Goal: Task Accomplishment & Management: Complete application form

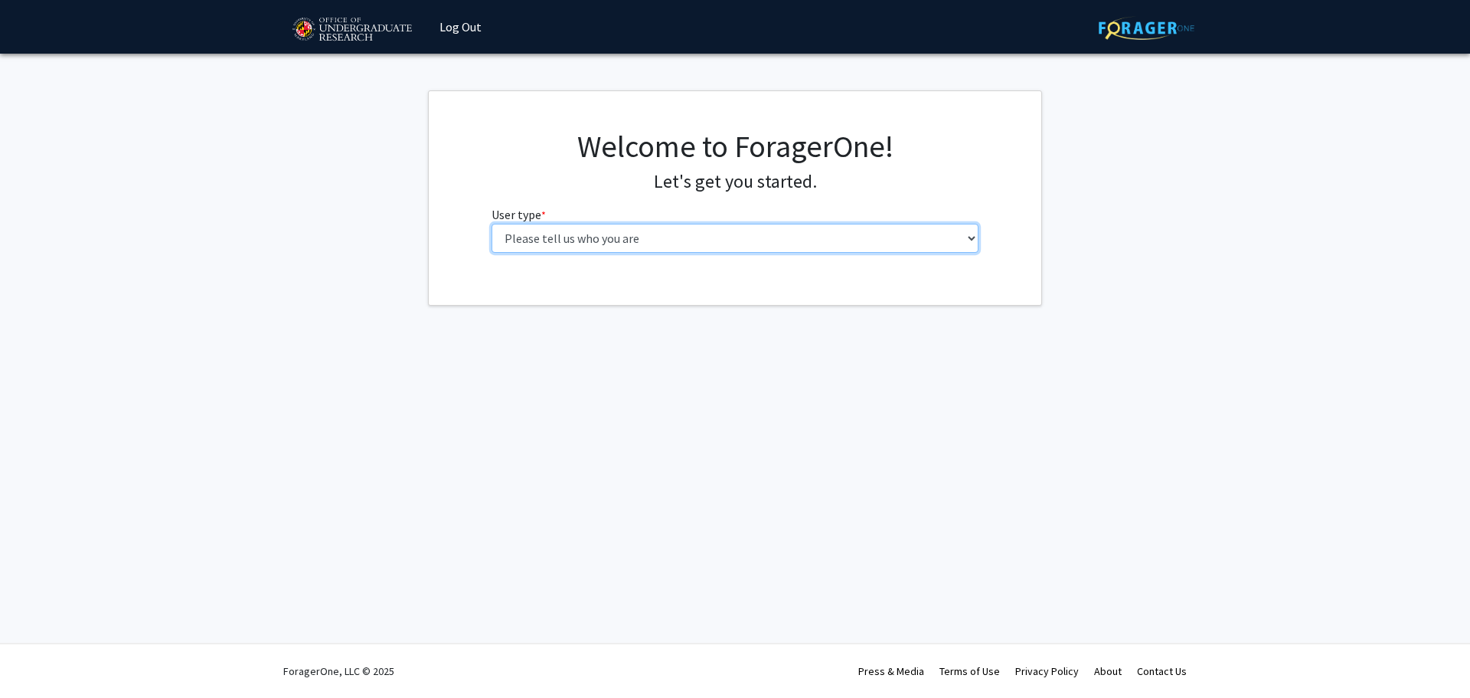
click at [584, 239] on select "Please tell us who you are Undergraduate Student Master's Student Doctoral Cand…" at bounding box center [736, 238] width 488 height 29
select select "6: adminAssistant"
click at [492, 224] on select "Please tell us who you are Undergraduate Student Master's Student Doctoral Cand…" at bounding box center [736, 238] width 488 height 29
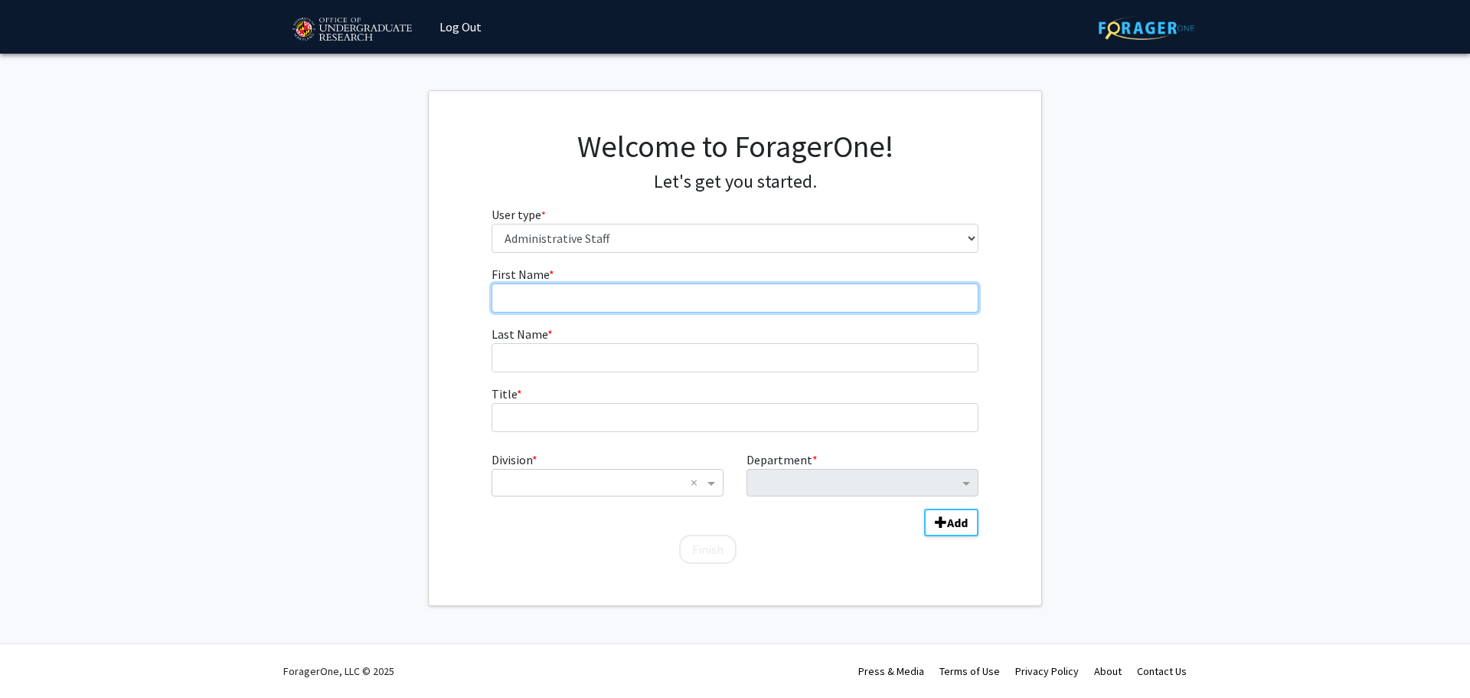
click at [547, 299] on input "First Name * required" at bounding box center [736, 297] width 488 height 29
type input "[PERSON_NAME]"
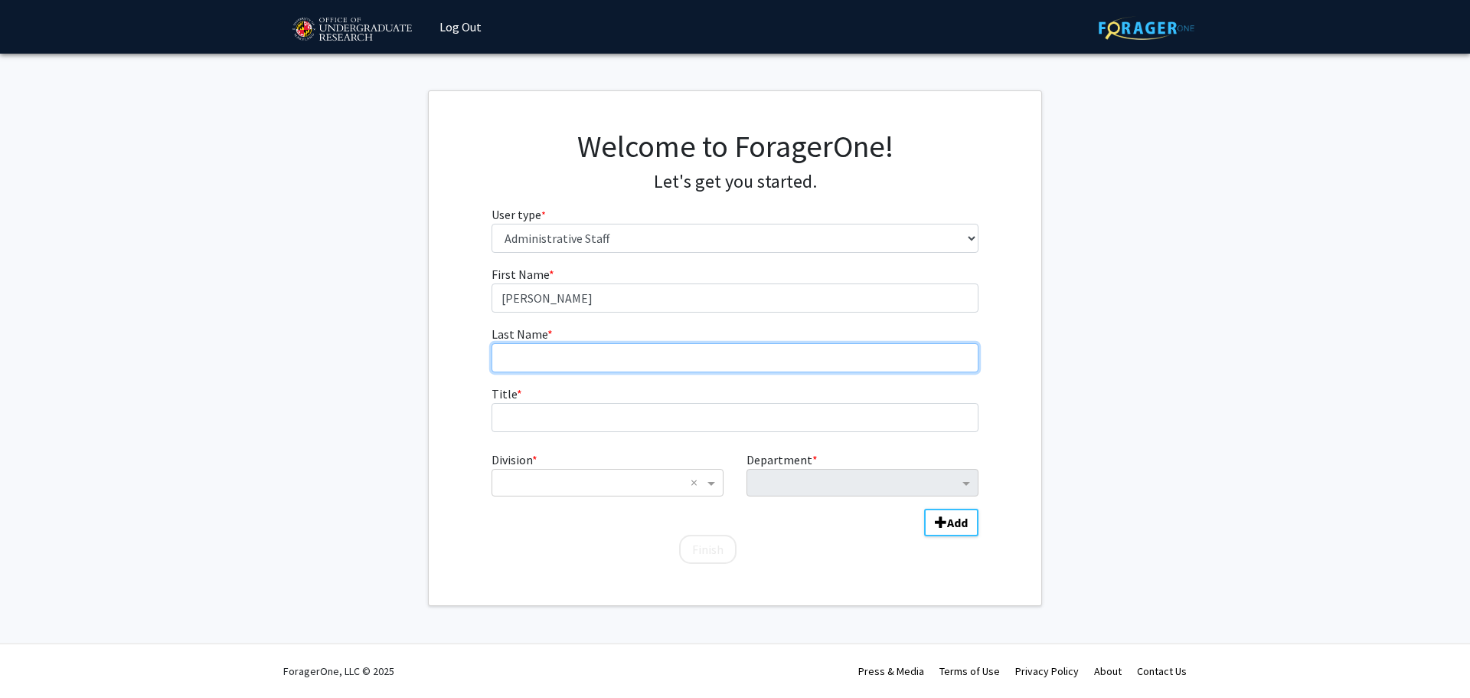
type input "[PERSON_NAME]"
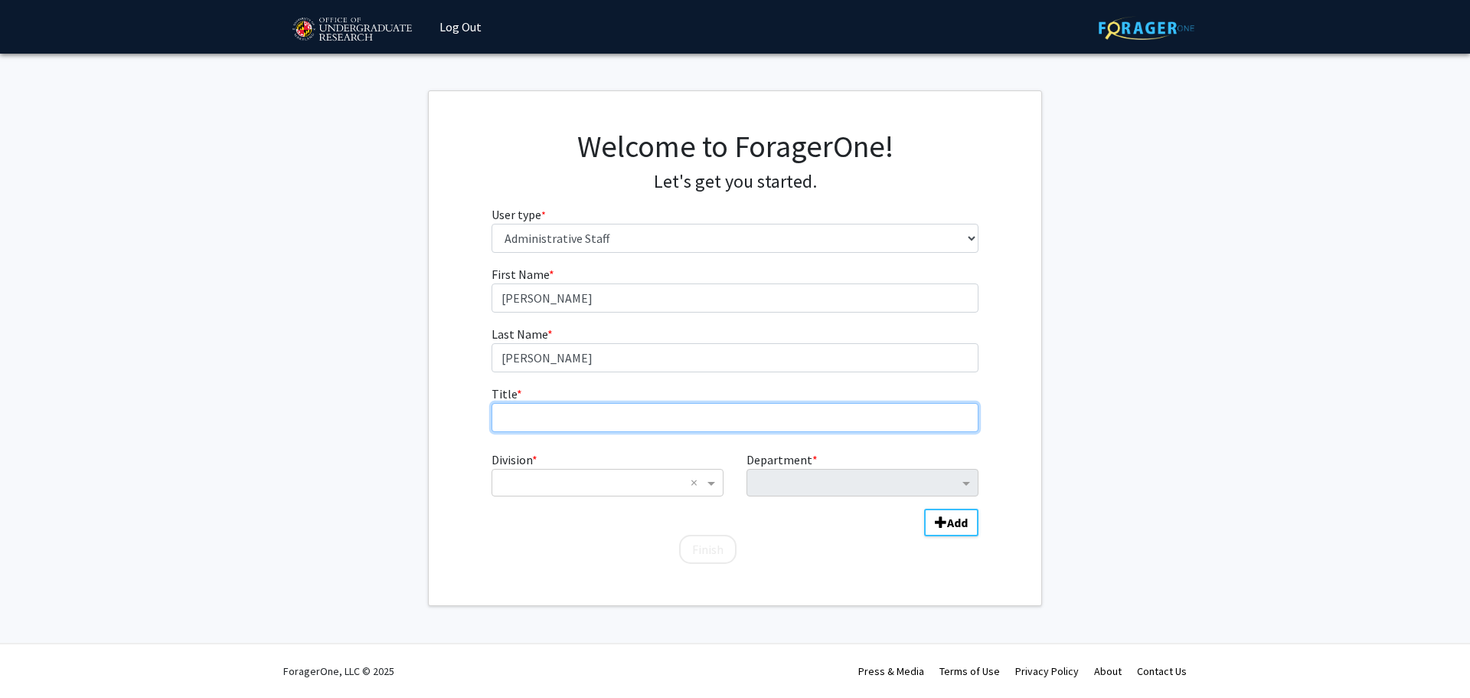
click at [572, 417] on input "Title * required" at bounding box center [736, 417] width 488 height 29
type input "Coordinator, Transitional Advising Program"
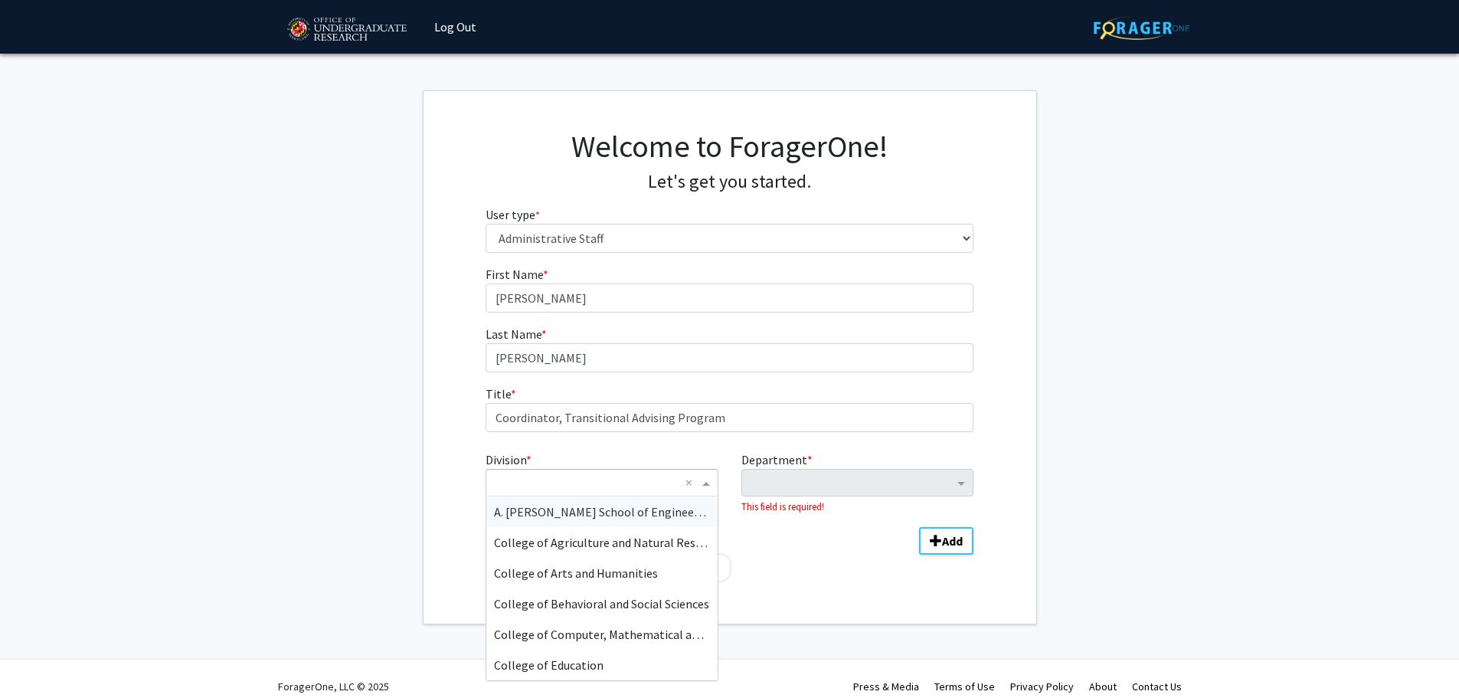
click at [609, 474] on input "Division" at bounding box center [586, 482] width 185 height 18
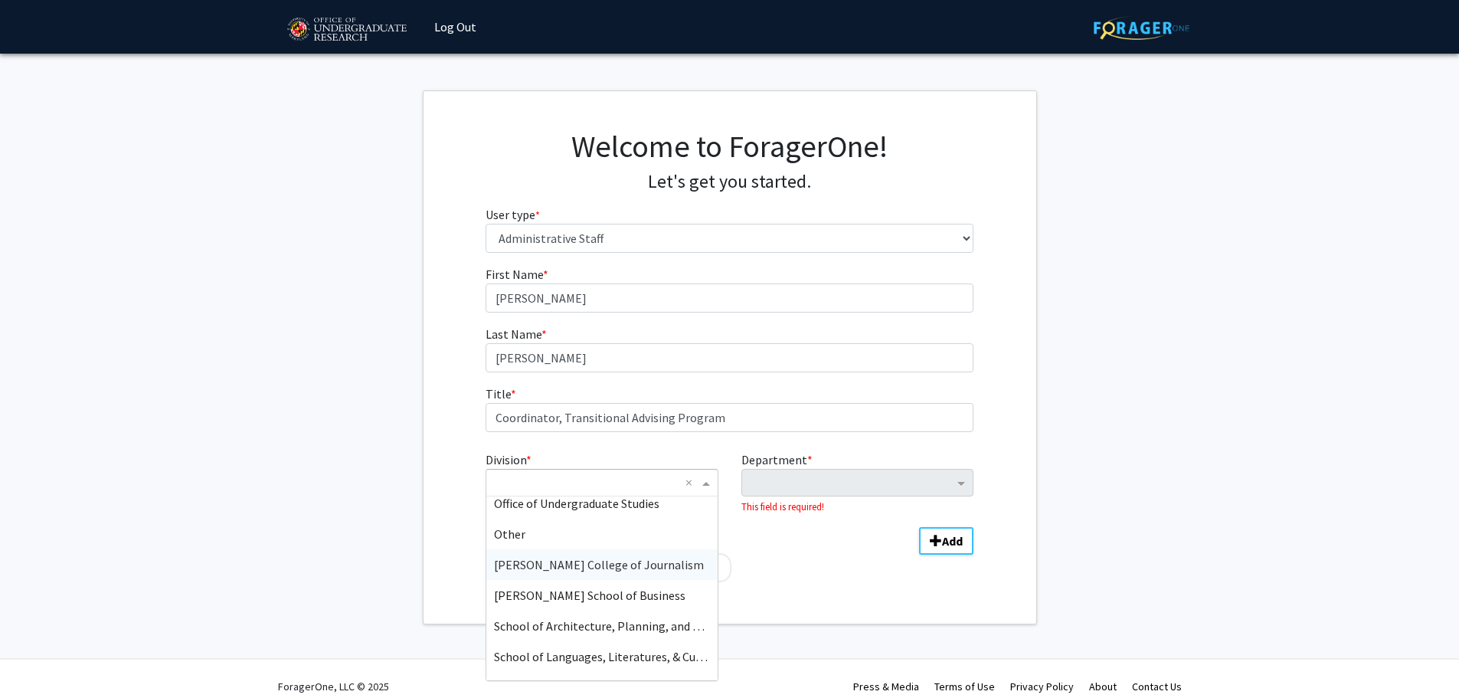
scroll to position [230, 0]
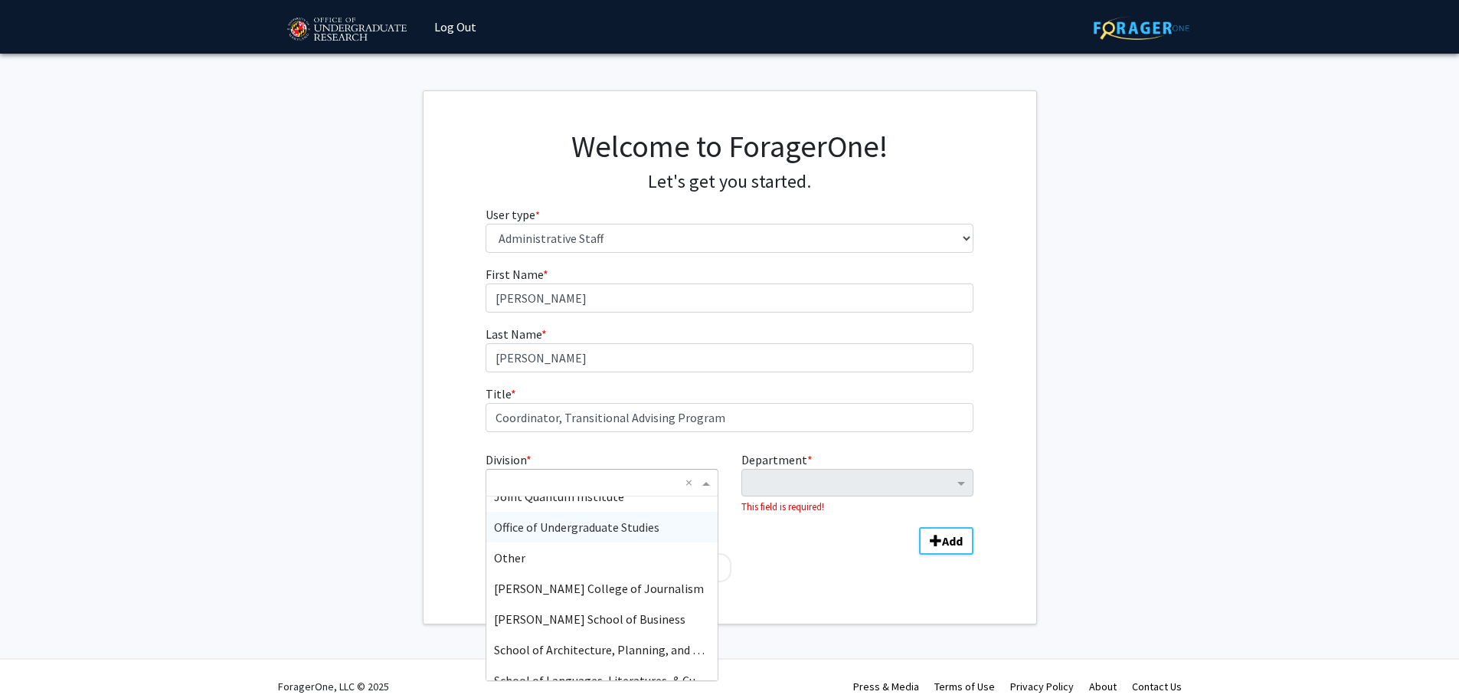
click at [626, 523] on span "Office of Undergraduate Studies" at bounding box center [576, 526] width 165 height 15
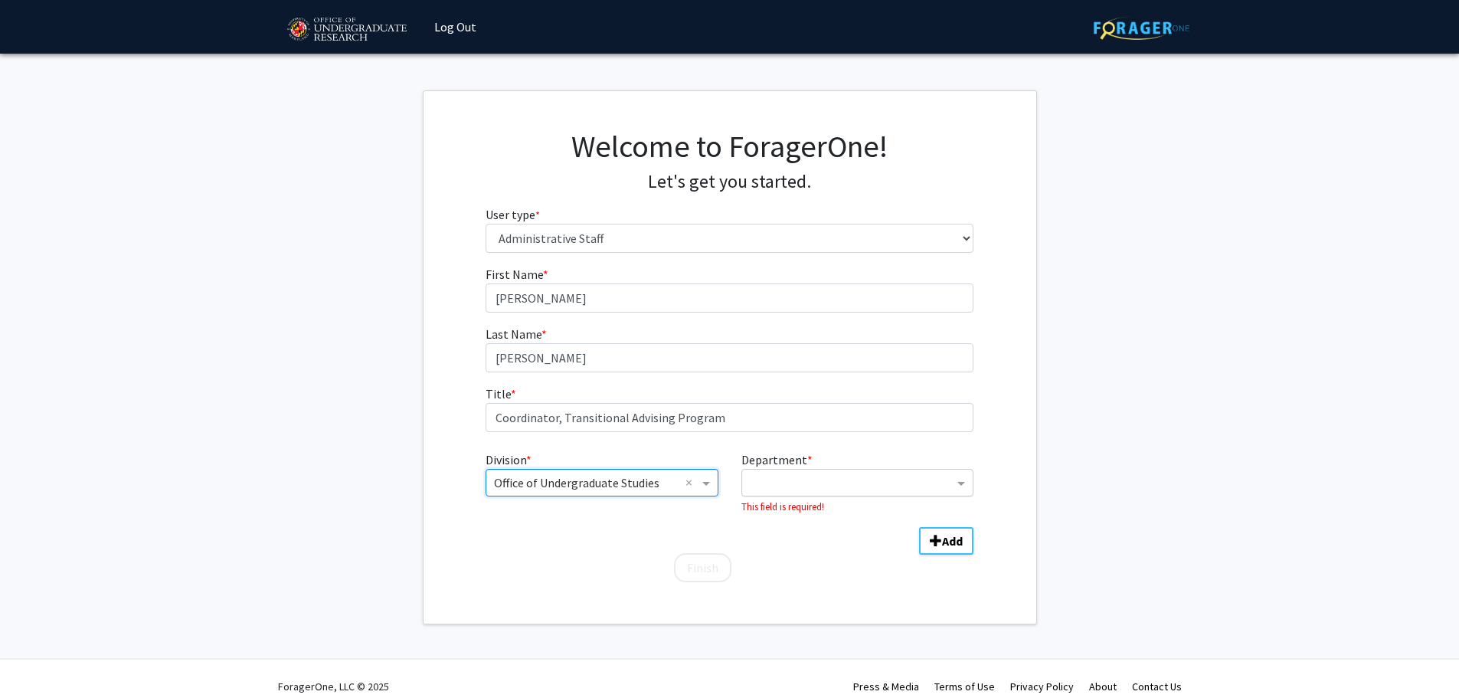
click at [806, 487] on input "Department" at bounding box center [852, 483] width 204 height 18
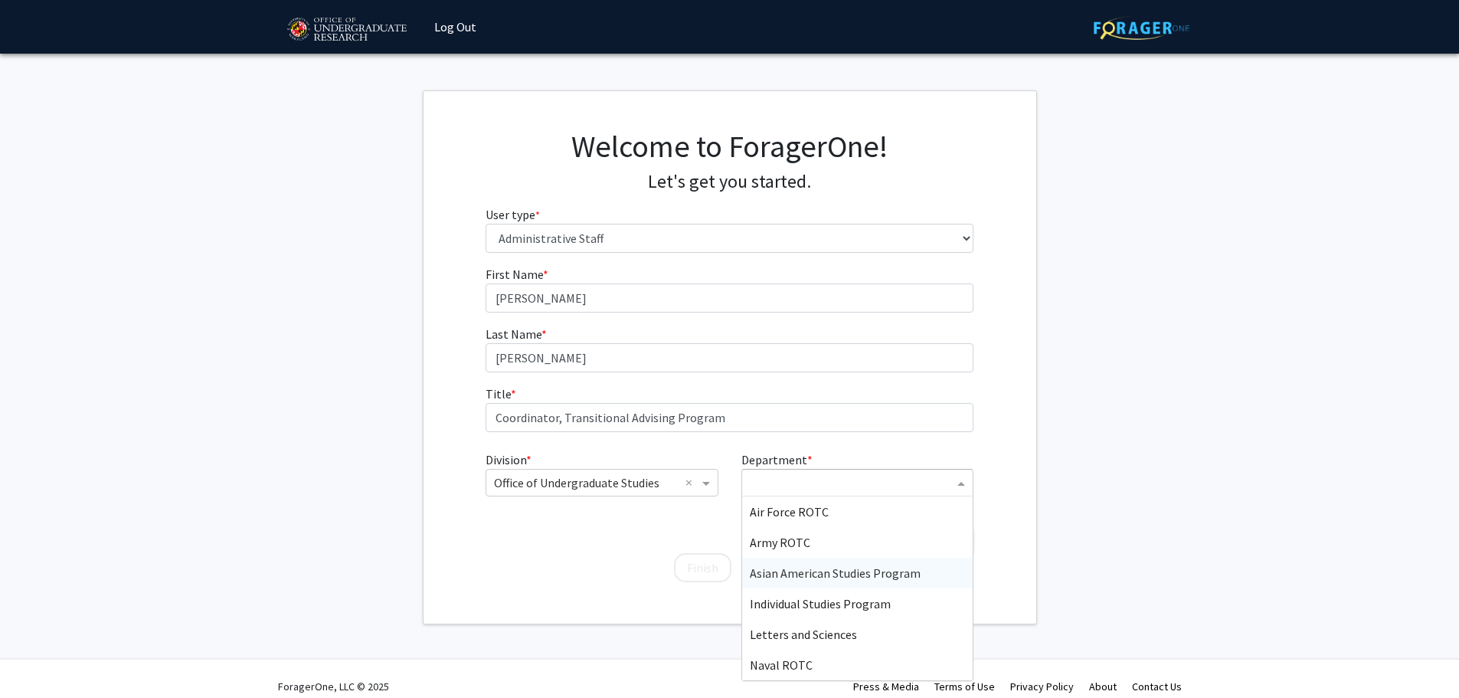
scroll to position [31, 0]
click at [828, 606] on span "Letters and Sciences" at bounding box center [803, 603] width 107 height 15
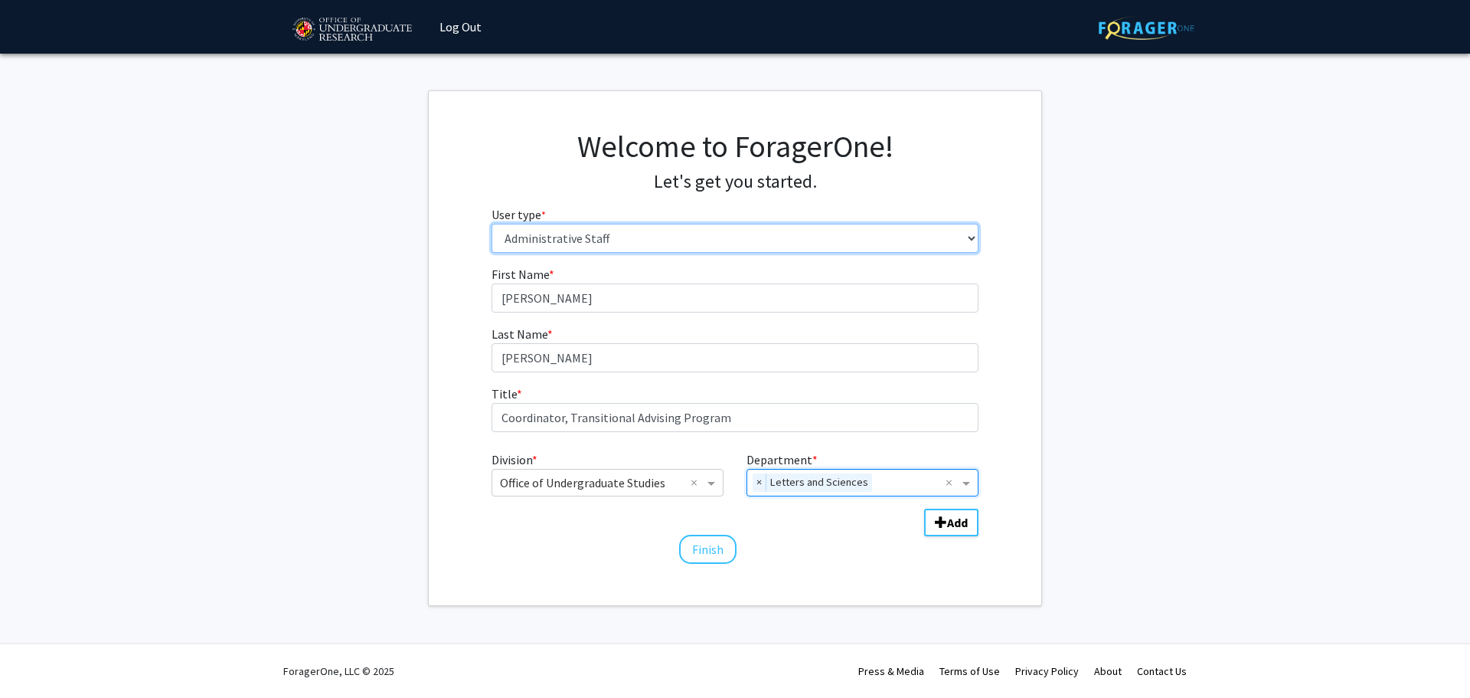
click at [623, 227] on select "Please tell us who you are Undergraduate Student Master's Student Doctoral Cand…" at bounding box center [736, 238] width 488 height 29
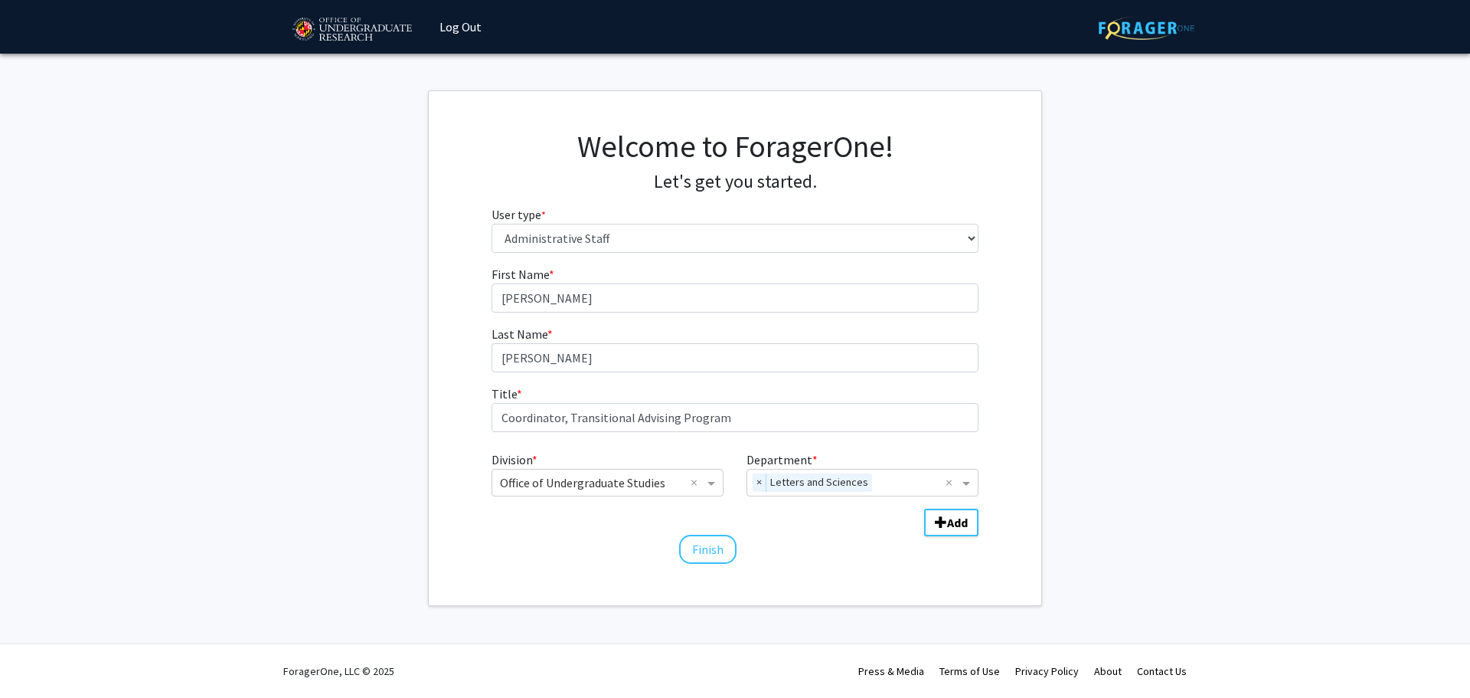
drag, startPoint x: 618, startPoint y: 191, endPoint x: 635, endPoint y: 232, distance: 44.7
click at [618, 191] on h4 "Let's get you started." at bounding box center [736, 182] width 488 height 22
click at [724, 554] on button "Finish" at bounding box center [707, 549] width 57 height 29
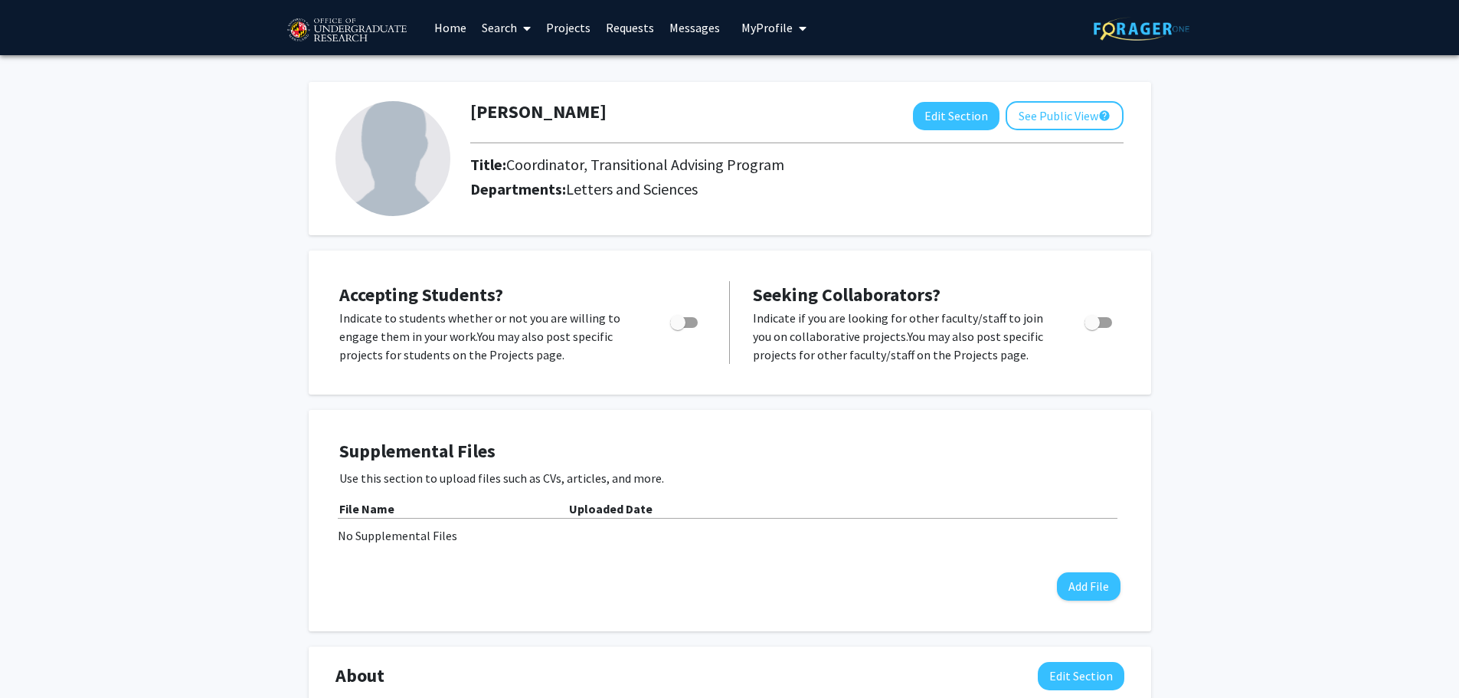
click at [518, 31] on span at bounding box center [524, 29] width 14 height 54
click at [525, 97] on span "Students" at bounding box center [520, 101] width 93 height 31
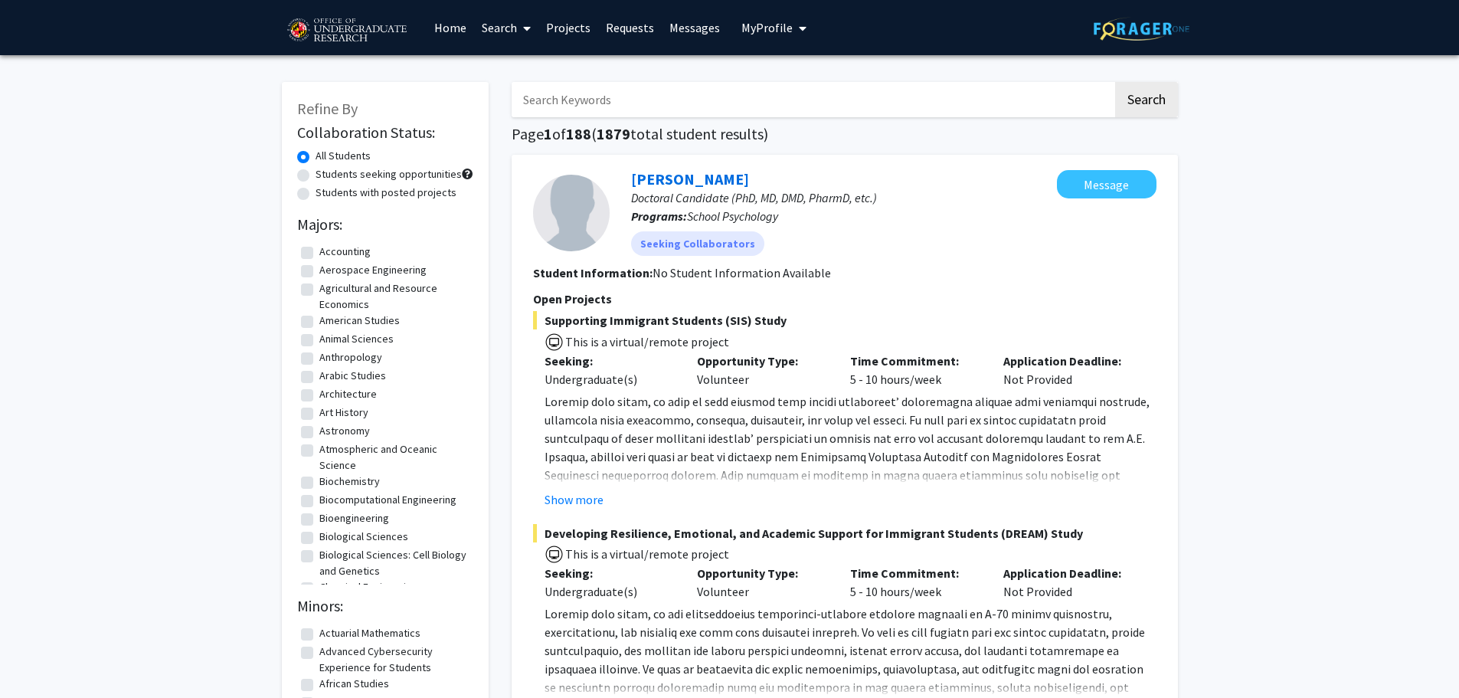
click at [494, 29] on link "Search" at bounding box center [506, 28] width 64 height 54
click at [513, 78] on span "Faculty/Staff" at bounding box center [530, 70] width 113 height 31
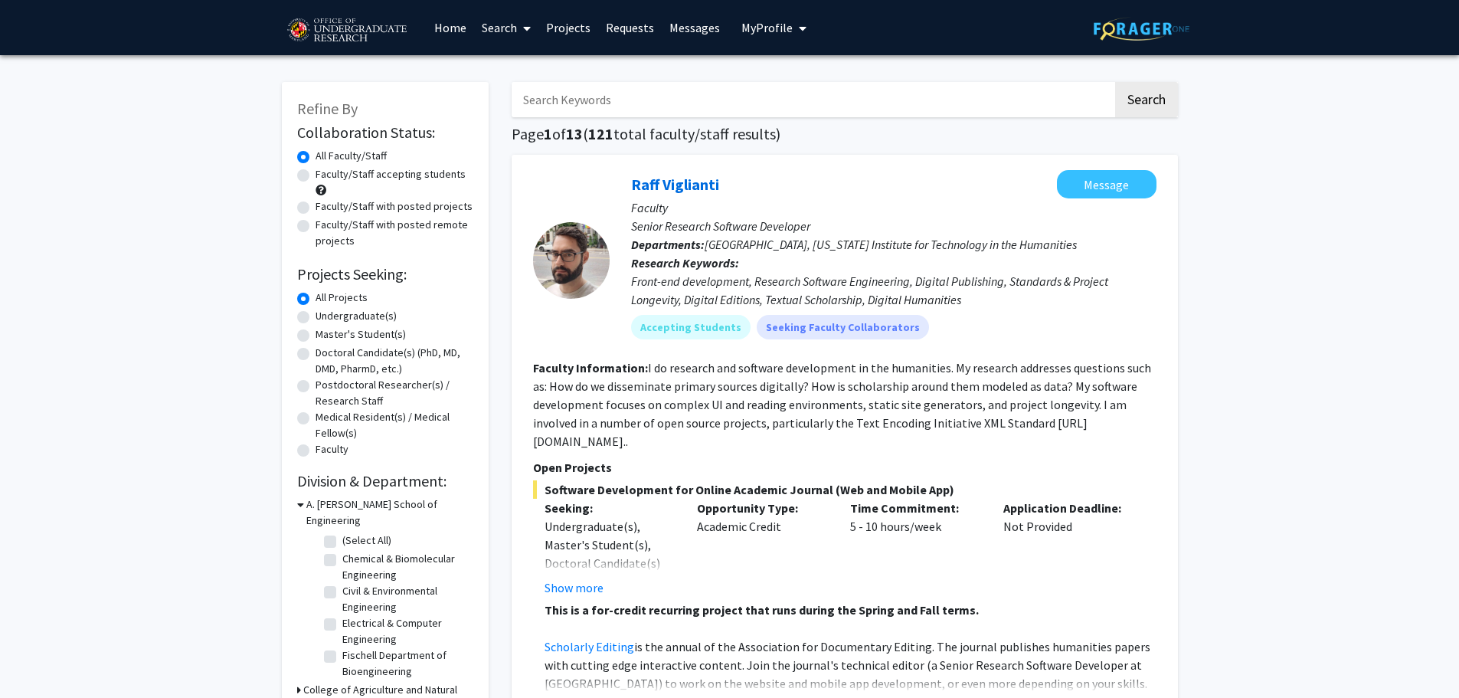
click at [363, 316] on label "Undergraduate(s)" at bounding box center [356, 316] width 81 height 16
click at [325, 316] on input "Undergraduate(s)" at bounding box center [321, 313] width 10 height 10
radio input "true"
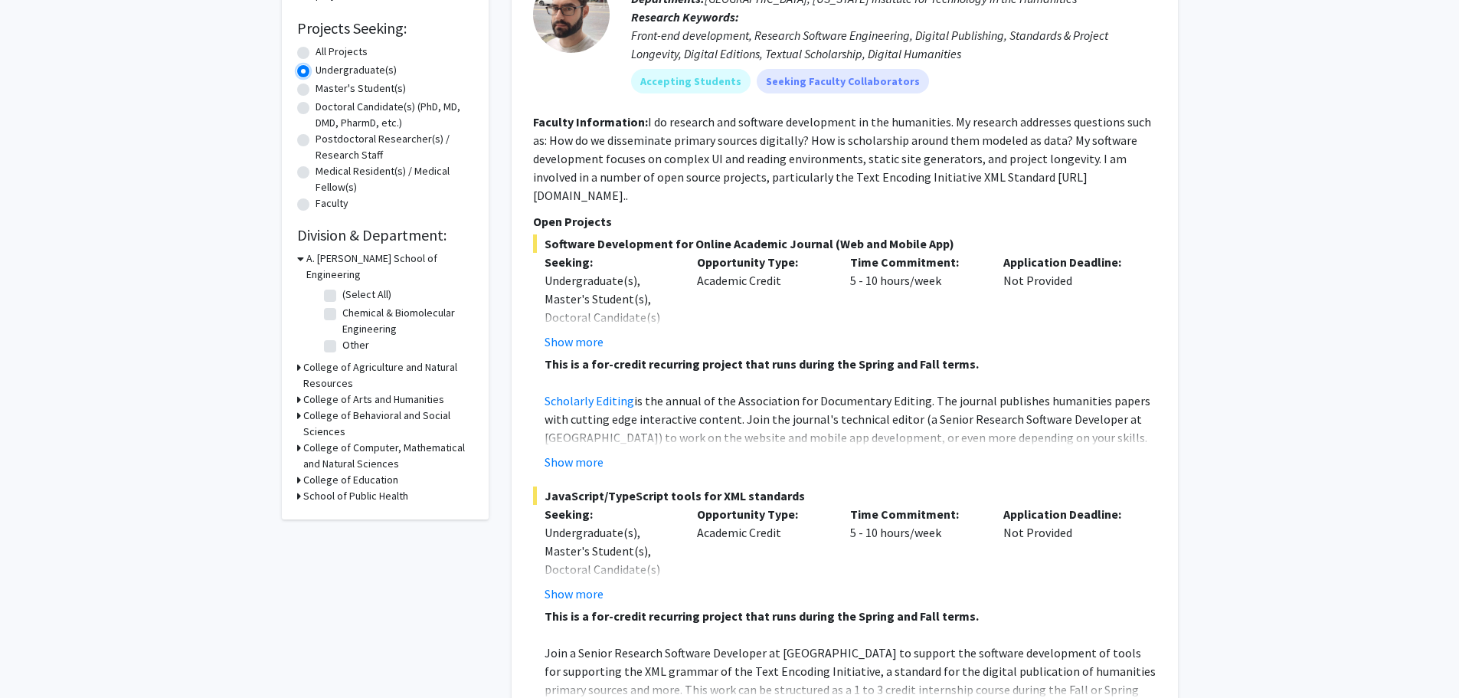
scroll to position [306, 0]
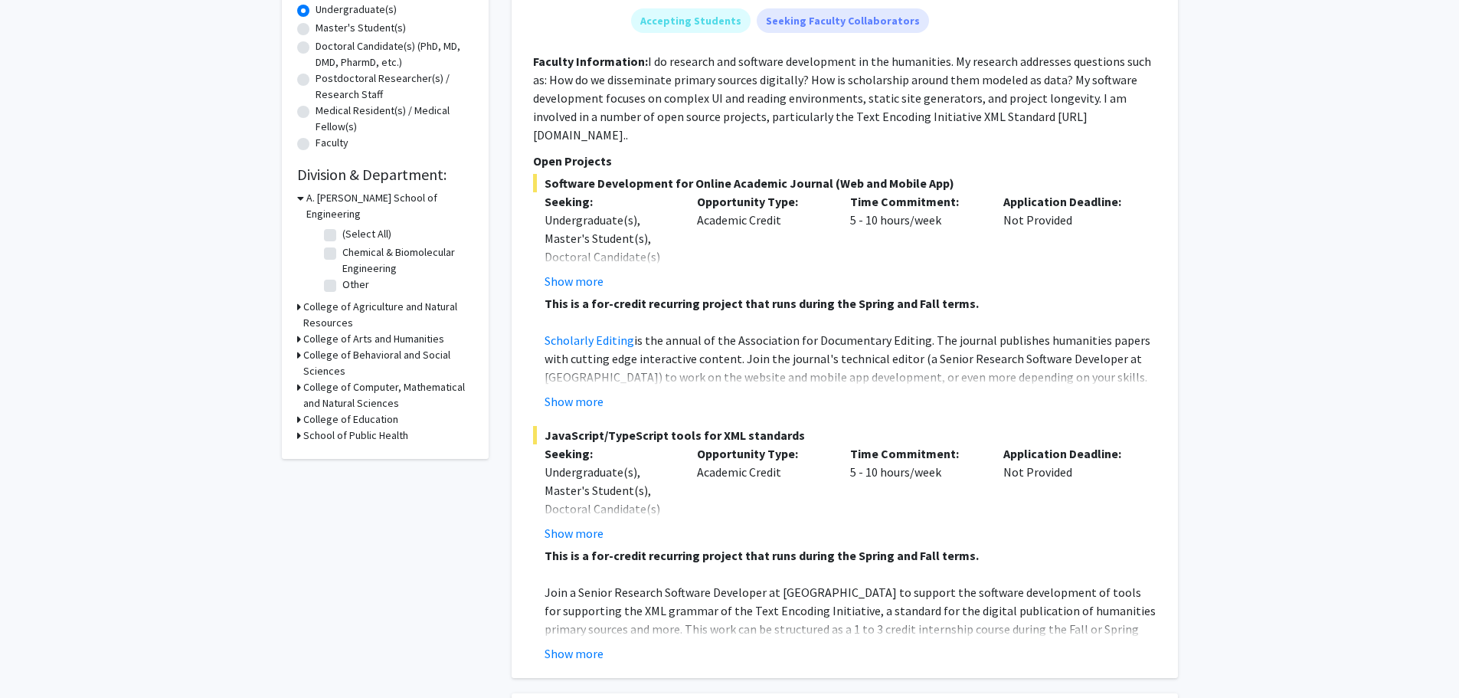
click at [335, 347] on h3 "College of Behavioral and Social Sciences" at bounding box center [388, 363] width 170 height 32
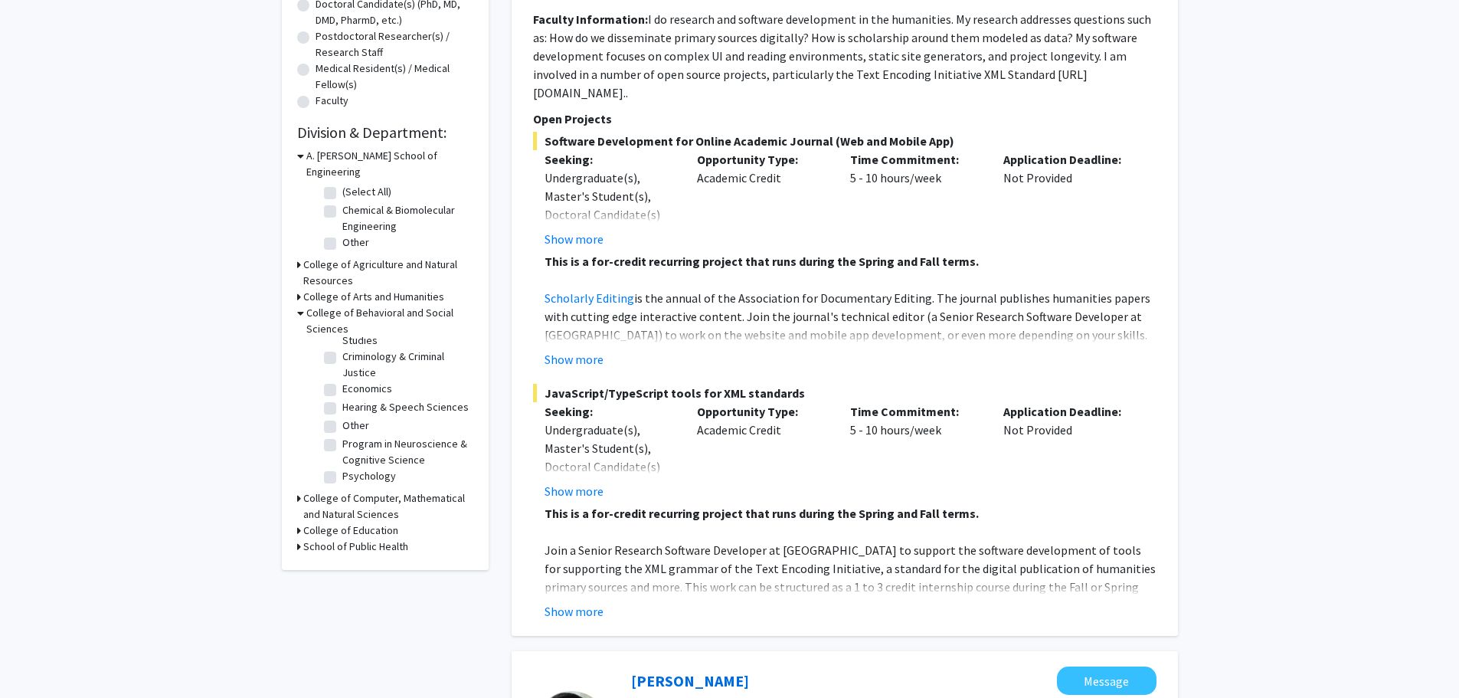
scroll to position [383, 0]
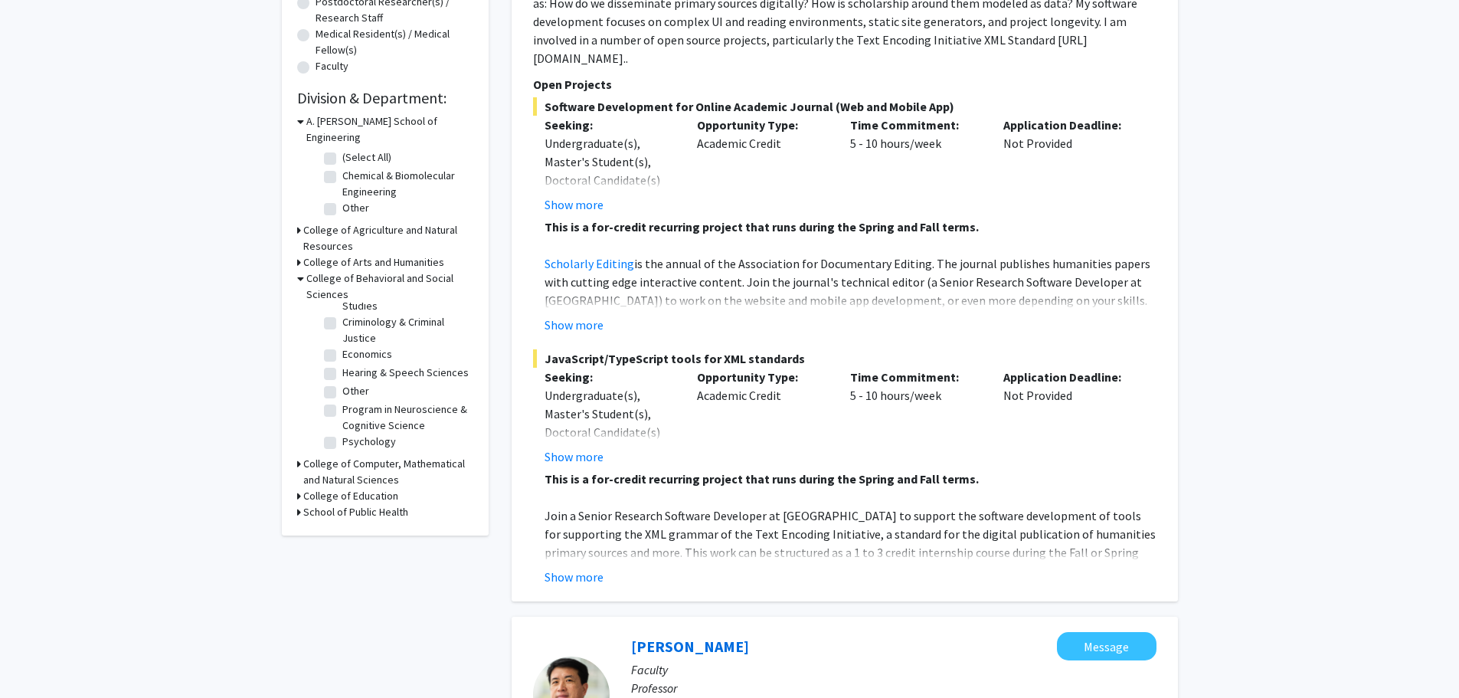
click at [342, 433] on label "Psychology" at bounding box center [369, 441] width 54 height 16
click at [342, 433] on input "Psychology" at bounding box center [347, 438] width 10 height 10
checkbox input "true"
